Goal: Book appointment/travel/reservation

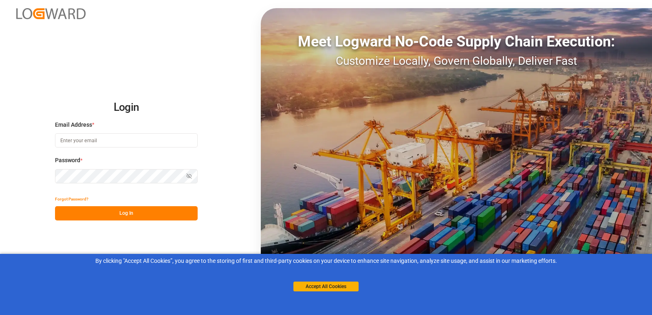
click at [121, 140] on input at bounding box center [126, 140] width 143 height 14
type input "alexis.simmons@estes-express.com"
click at [327, 287] on button "Accept All Cookies" at bounding box center [325, 286] width 65 height 10
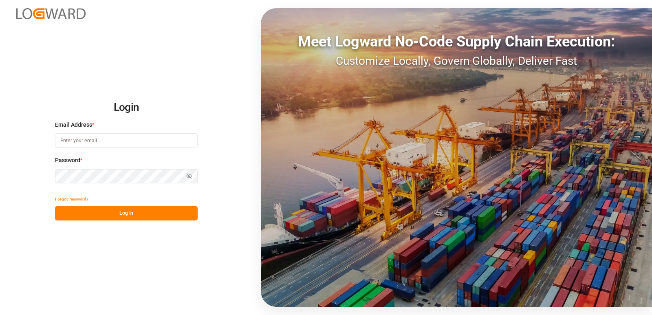
click at [127, 136] on input at bounding box center [126, 140] width 143 height 14
type input "[PERSON_NAME][EMAIL_ADDRESS][PERSON_NAME][PERSON_NAME][DOMAIN_NAME]"
click at [15, 165] on div "Login Email Address * [PERSON_NAME][EMAIL_ADDRESS][PERSON_NAME][PERSON_NAME][DO…" at bounding box center [326, 157] width 652 height 315
click at [25, 171] on div "Login Email Address * [PERSON_NAME][EMAIL_ADDRESS][PERSON_NAME][PERSON_NAME][DO…" at bounding box center [326, 157] width 652 height 315
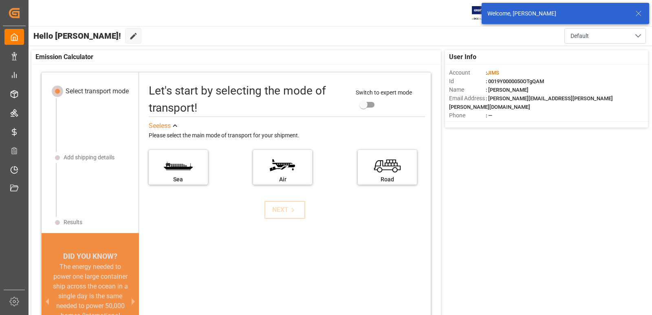
click at [639, 12] on icon at bounding box center [638, 14] width 10 height 10
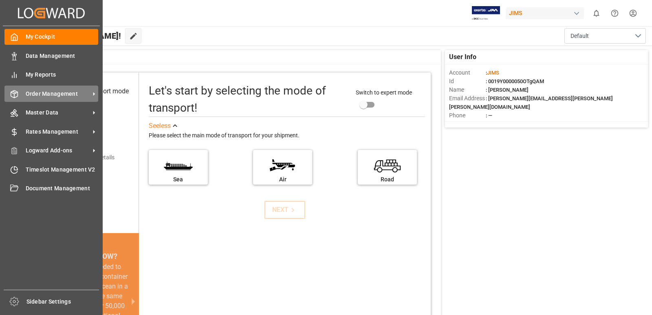
click at [58, 92] on span "Order Management" at bounding box center [58, 94] width 64 height 9
click at [72, 91] on span "Order Management" at bounding box center [58, 94] width 64 height 9
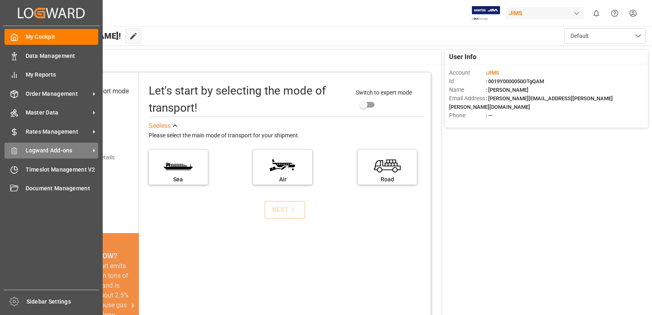
click at [86, 147] on span "Logward Add-ons" at bounding box center [58, 150] width 64 height 9
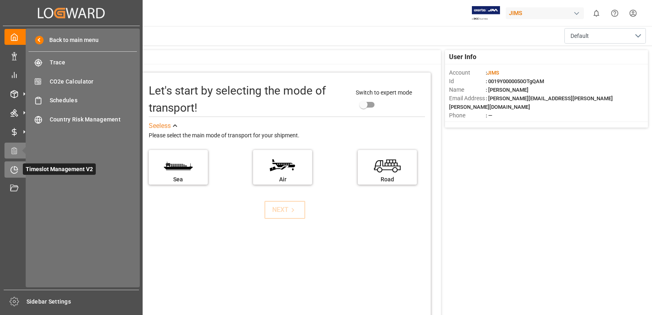
click at [8, 167] on div at bounding box center [11, 169] width 14 height 9
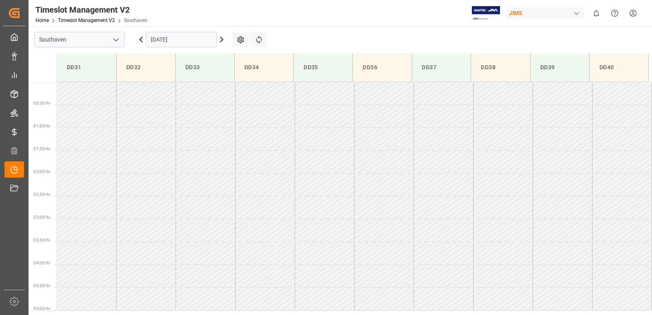
scroll to position [588, 0]
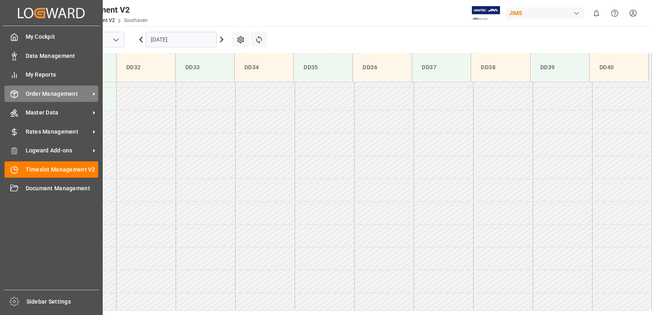
click at [40, 93] on span "Order Management" at bounding box center [58, 94] width 64 height 9
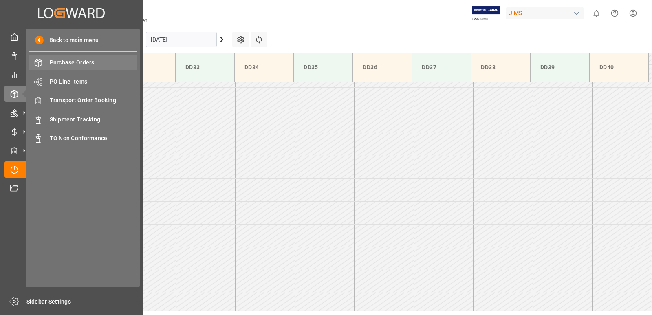
click at [83, 62] on span "Purchase Orders" at bounding box center [94, 62] width 88 height 9
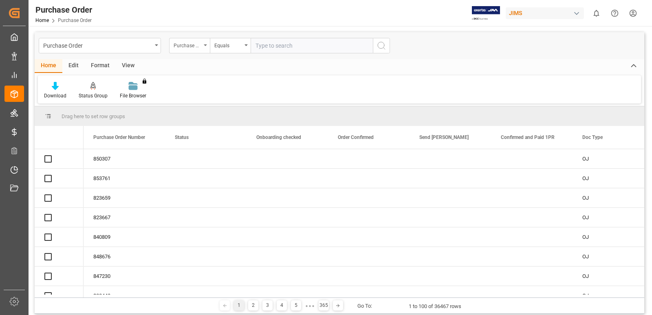
click at [196, 44] on div "Purchase Order Number" at bounding box center [188, 44] width 28 height 9
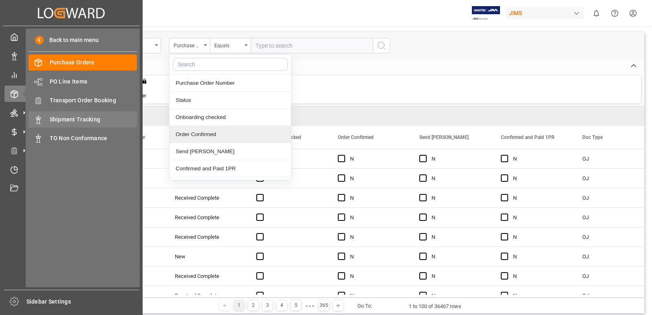
click at [86, 121] on span "Shipment Tracking" at bounding box center [94, 119] width 88 height 9
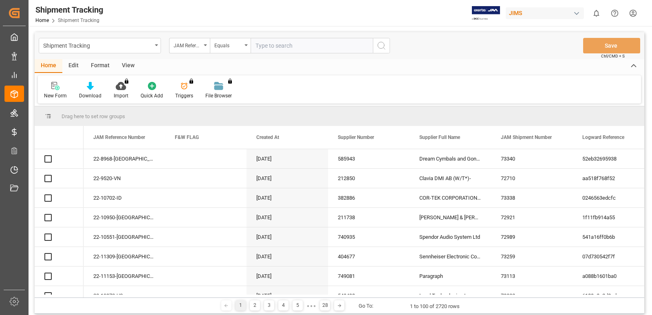
click at [276, 45] on input "text" at bounding box center [311, 45] width 122 height 15
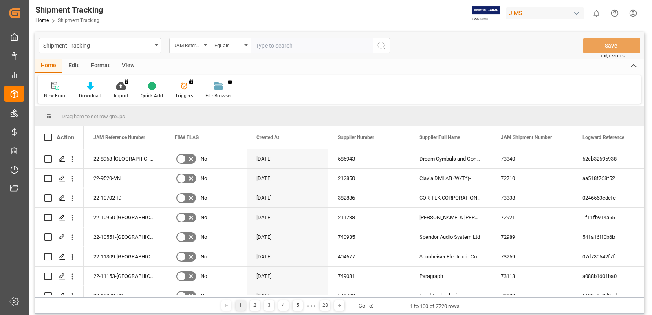
click at [304, 47] on input "text" at bounding box center [311, 45] width 122 height 15
paste input "22-10541-[GEOGRAPHIC_DATA]"
type input "22-10541-[GEOGRAPHIC_DATA]"
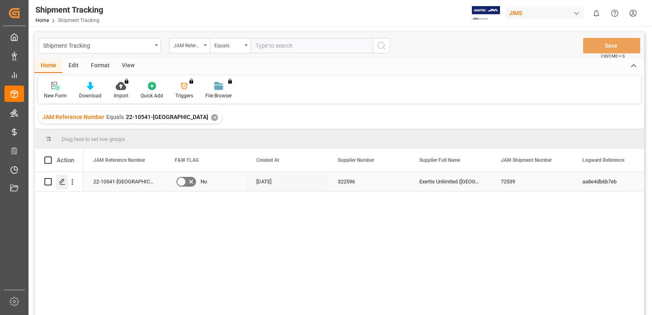
click at [60, 179] on icon "Press SPACE to select this row." at bounding box center [62, 181] width 7 height 7
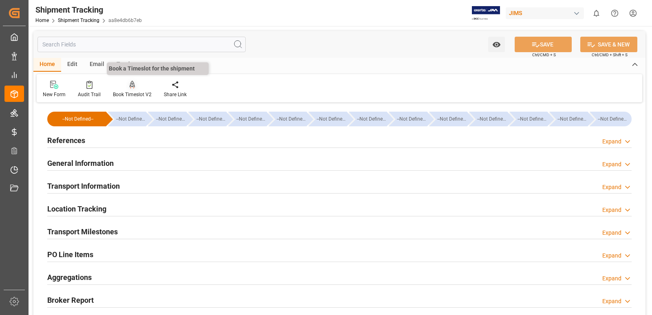
click at [130, 88] on icon at bounding box center [132, 89] width 4 height 2
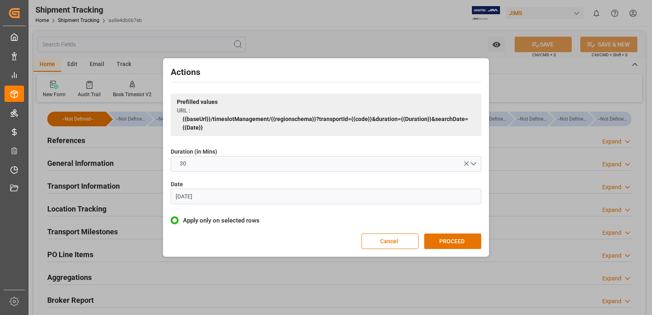
click at [215, 197] on input "[DATE]" at bounding box center [326, 196] width 310 height 15
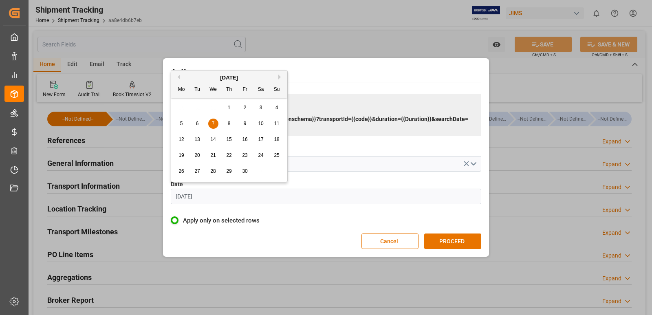
click at [279, 77] on button "Next Month" at bounding box center [280, 77] width 5 height 5
click at [280, 76] on button "Next Month" at bounding box center [280, 77] width 5 height 5
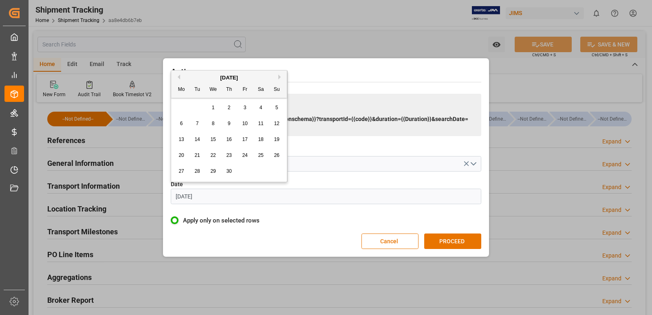
click at [280, 76] on button "Next Month" at bounding box center [280, 77] width 5 height 5
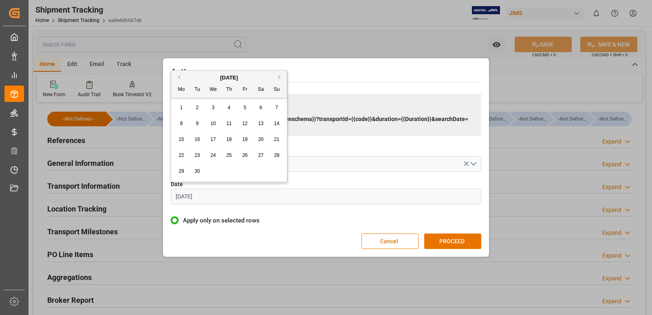
click at [280, 76] on button "Next Month" at bounding box center [280, 77] width 5 height 5
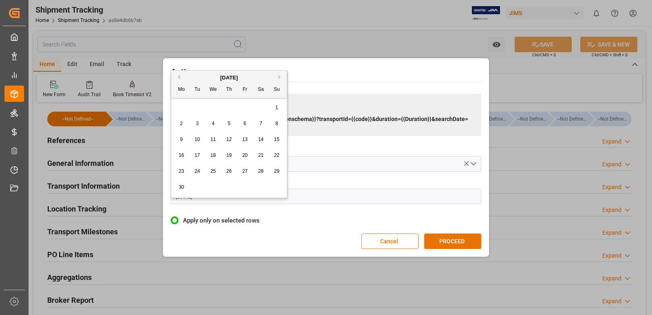
click at [280, 76] on button "Next Month" at bounding box center [280, 77] width 5 height 5
click at [281, 74] on div "[DATE]" at bounding box center [229, 78] width 116 height 8
click at [280, 75] on button "Next Month" at bounding box center [280, 77] width 5 height 5
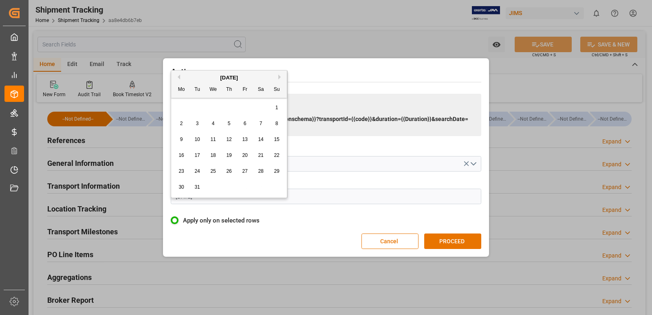
click at [280, 75] on button "Next Month" at bounding box center [280, 77] width 5 height 5
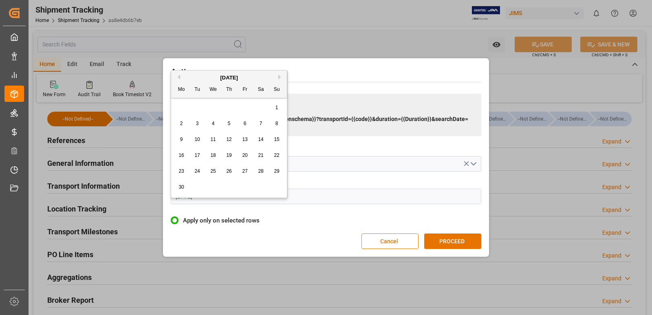
click at [280, 75] on button "Next Month" at bounding box center [280, 77] width 5 height 5
click at [216, 123] on div "8" at bounding box center [213, 124] width 10 height 10
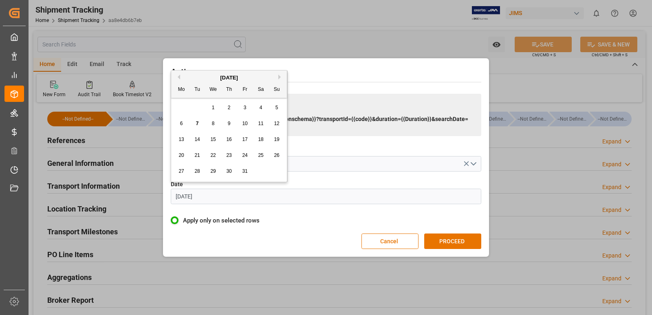
type input "[DATE]"
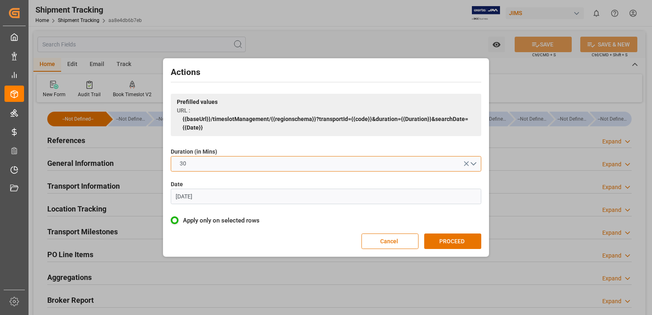
click at [472, 162] on button "30" at bounding box center [326, 163] width 310 height 15
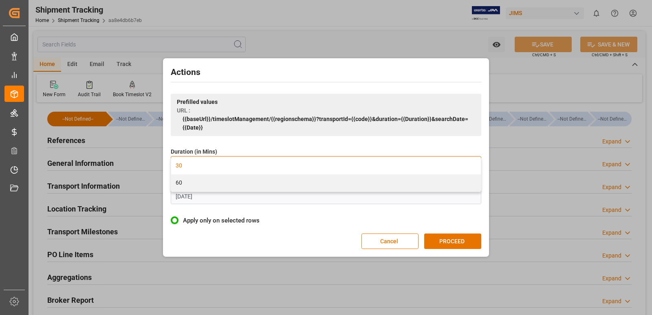
click at [260, 165] on div "30" at bounding box center [326, 165] width 310 height 17
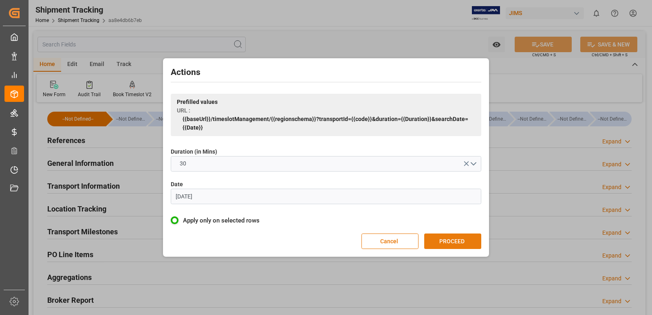
click at [446, 238] on button "PROCEED" at bounding box center [452, 240] width 57 height 15
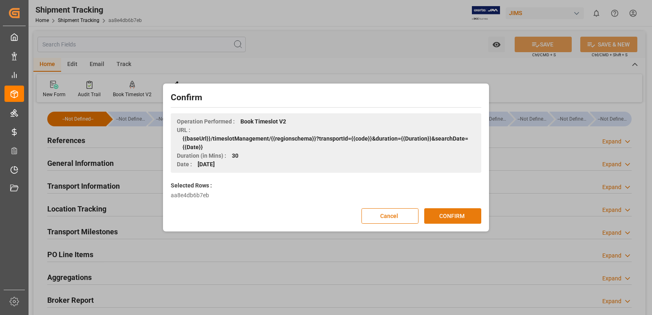
click at [450, 215] on button "CONFIRM" at bounding box center [452, 215] width 57 height 15
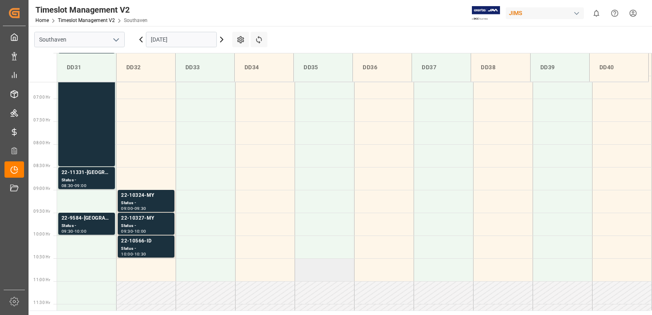
scroll to position [425, 0]
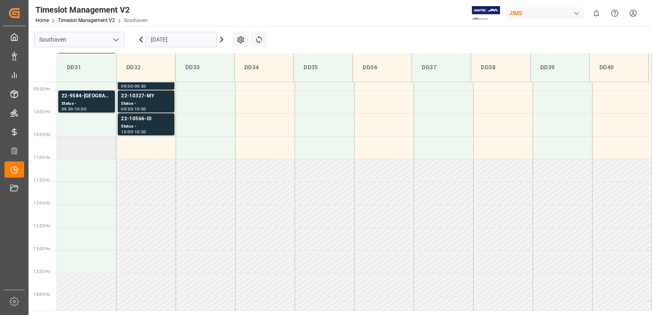
click at [89, 157] on td at bounding box center [86, 147] width 59 height 23
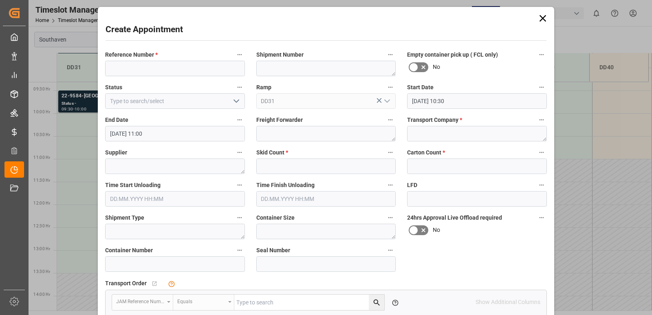
type input "08.10.2025 10:30"
type input "08.10.2025 11:00"
click at [170, 70] on input at bounding box center [175, 68] width 140 height 15
paste input "22-10541-[GEOGRAPHIC_DATA]"
type input "22-10541-[GEOGRAPHIC_DATA]"
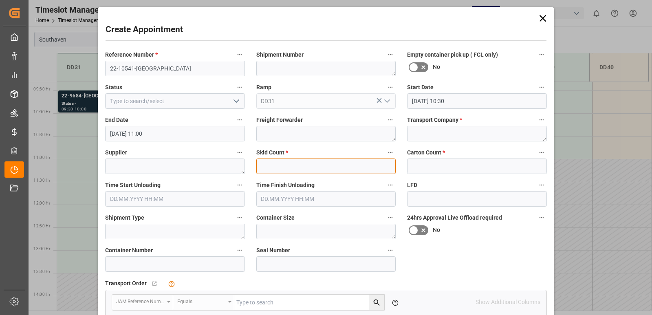
click at [286, 166] on input "text" at bounding box center [326, 165] width 140 height 15
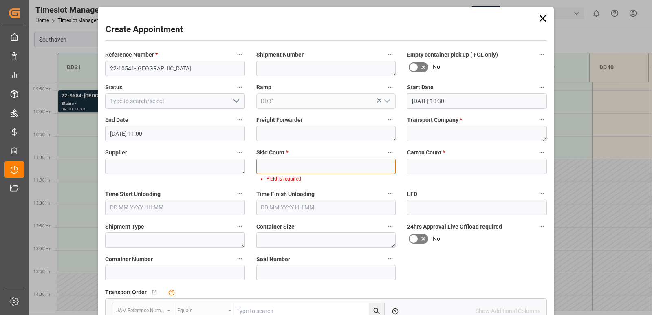
click at [303, 165] on input "text" at bounding box center [326, 165] width 140 height 15
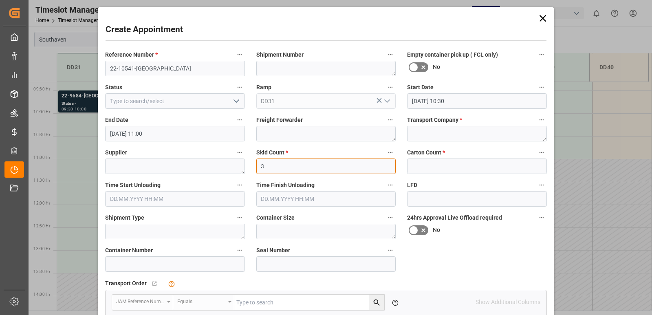
type input "3"
click at [435, 171] on input "text" at bounding box center [477, 165] width 140 height 15
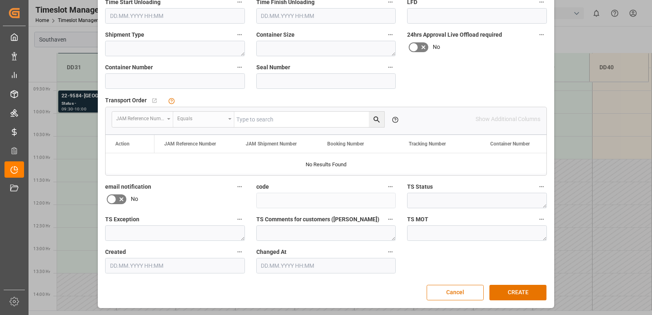
scroll to position [0, 0]
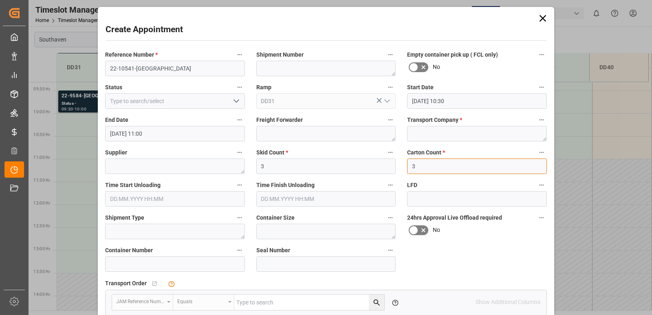
type input "3"
drag, startPoint x: 538, startPoint y: 14, endPoint x: 514, endPoint y: 35, distance: 31.5
click at [538, 14] on icon at bounding box center [542, 18] width 11 height 11
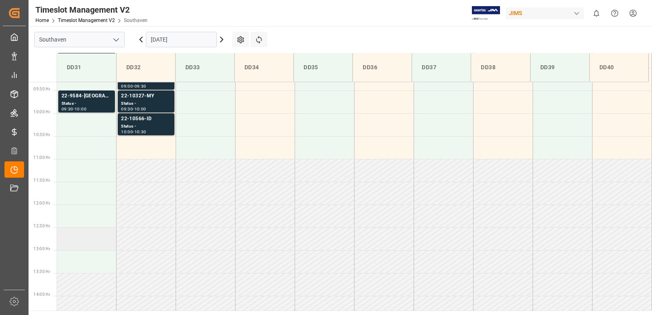
click at [76, 240] on td at bounding box center [86, 238] width 59 height 23
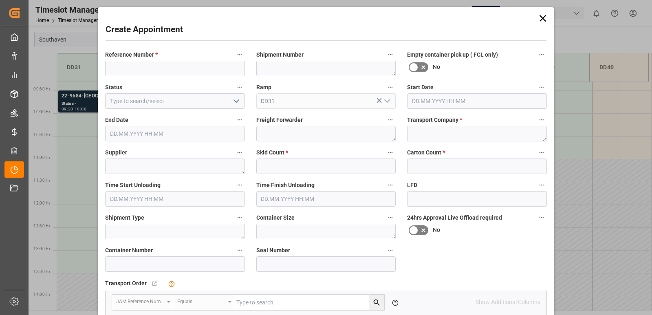
type input "08.10.2025 12:30"
type input "08.10.2025 13:00"
click at [287, 163] on input "text" at bounding box center [326, 165] width 140 height 15
type input "3"
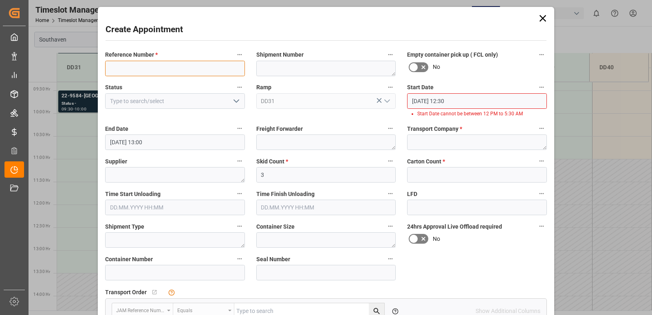
click at [141, 63] on input at bounding box center [175, 68] width 140 height 15
paste input "22-10541-[GEOGRAPHIC_DATA]"
type input "22-10541-[GEOGRAPHIC_DATA]"
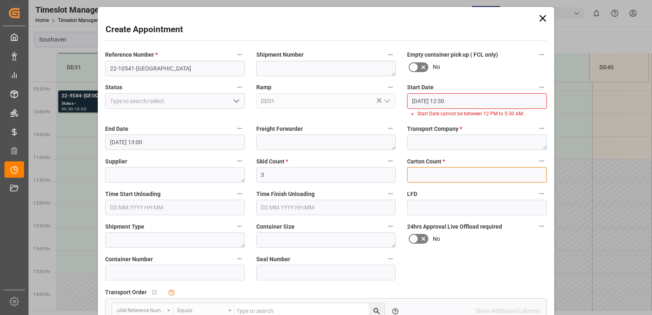
click at [443, 173] on input "text" at bounding box center [477, 174] width 140 height 15
type input "3"
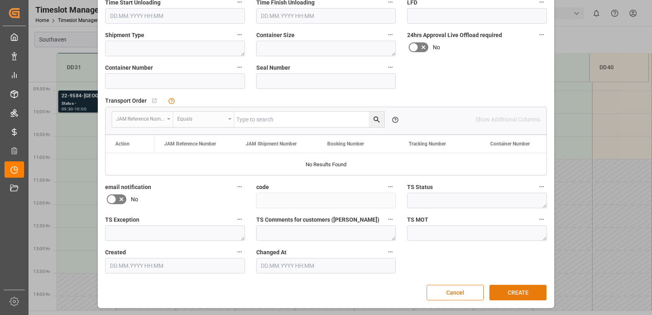
click at [509, 292] on button "CREATE" at bounding box center [517, 292] width 57 height 15
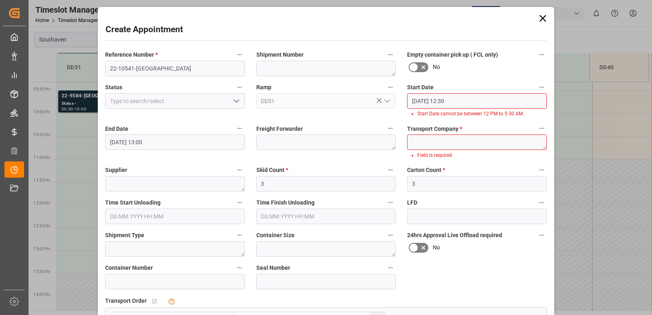
click at [470, 103] on input "08.10.2025 12:30" at bounding box center [477, 100] width 140 height 15
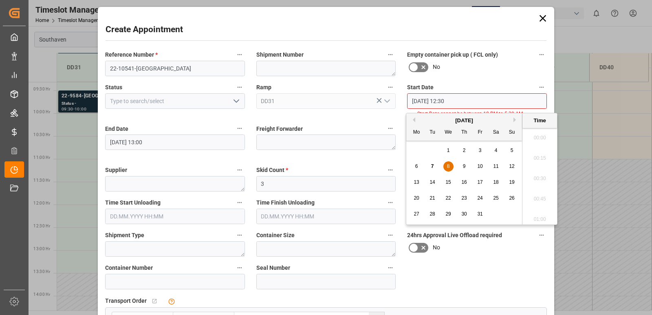
scroll to position [980, 0]
click at [449, 166] on span "8" at bounding box center [448, 166] width 3 height 6
click at [536, 170] on li "12:30" at bounding box center [539, 176] width 35 height 20
click at [543, 176] on input "3" at bounding box center [477, 183] width 140 height 15
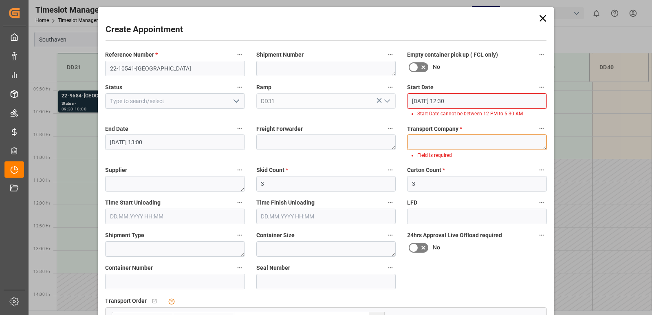
click at [487, 142] on textarea at bounding box center [477, 141] width 140 height 15
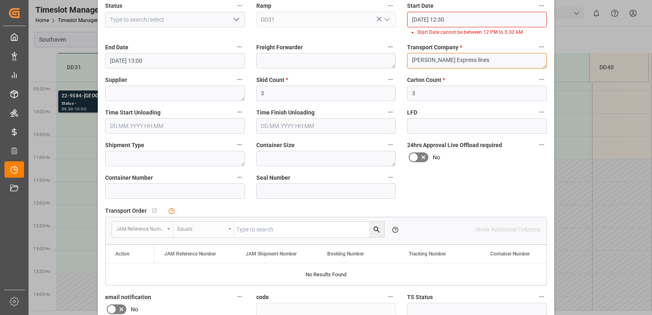
scroll to position [191, 0]
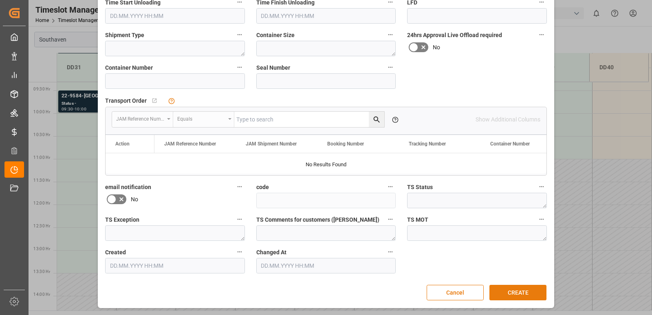
type textarea "Estes Express lines"
click at [528, 294] on button "CREATE" at bounding box center [517, 292] width 57 height 15
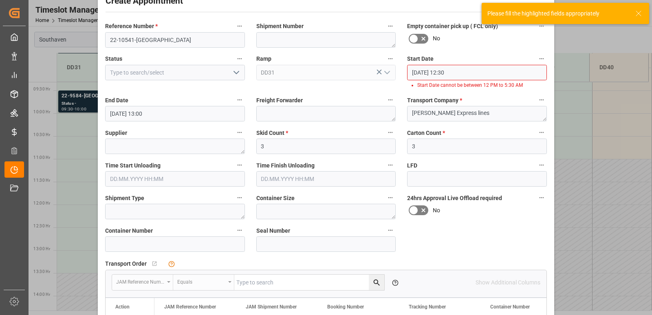
scroll to position [0, 0]
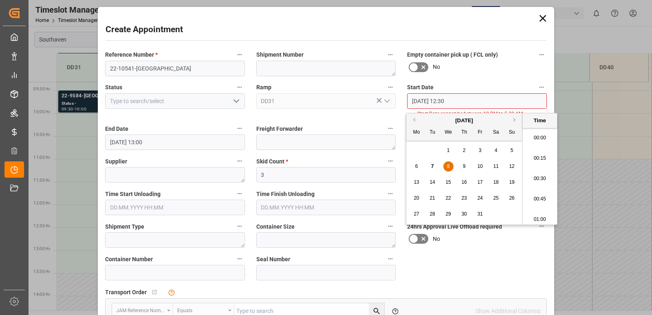
click at [461, 101] on input "08.10.2025 12:30" at bounding box center [477, 100] width 140 height 15
click at [543, 160] on li "11:45" at bounding box center [539, 155] width 35 height 20
type input "08.10.2025 11:45"
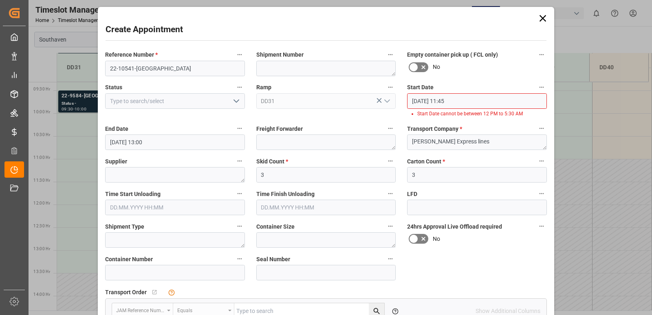
click at [153, 141] on input "08.10.2025 13:00" at bounding box center [175, 141] width 140 height 15
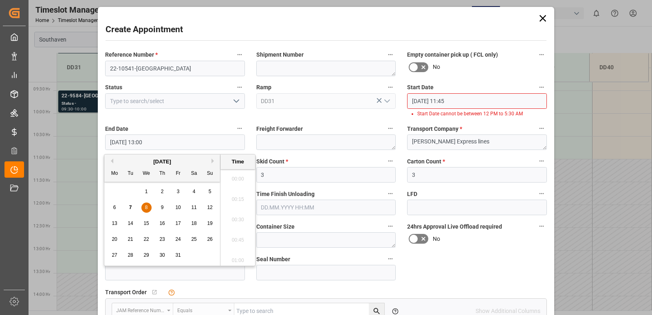
scroll to position [1021, 0]
click at [151, 206] on div "8" at bounding box center [146, 208] width 10 height 10
click at [244, 235] on li "12:15" at bounding box center [237, 237] width 35 height 20
type input "08.10.2025 12:15"
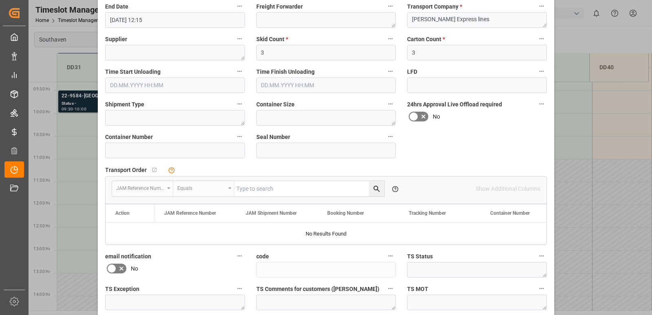
scroll to position [191, 0]
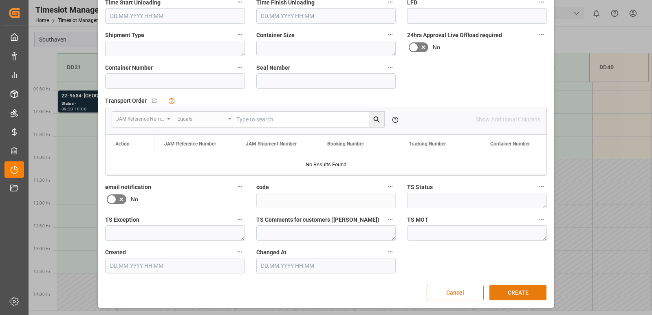
click at [502, 290] on button "CREATE" at bounding box center [517, 292] width 57 height 15
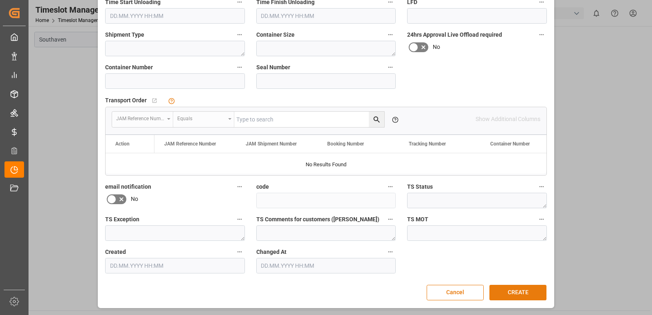
scroll to position [182, 0]
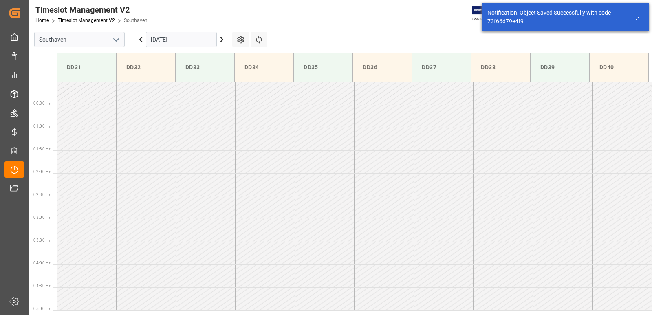
scroll to position [497, 0]
